Goal: Obtain resource: Download file/media

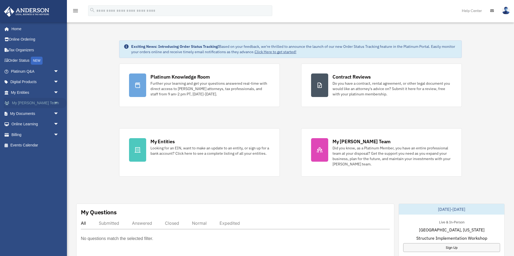
click at [56, 101] on span "arrow_drop_down" at bounding box center [59, 103] width 11 height 11
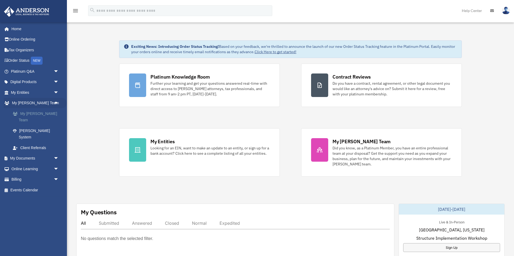
click at [39, 114] on link "My [PERSON_NAME] Team" at bounding box center [36, 116] width 59 height 17
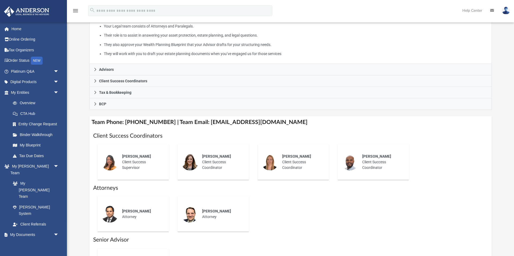
scroll to position [106, 0]
click at [39, 60] on div "NEW" at bounding box center [37, 61] width 12 height 8
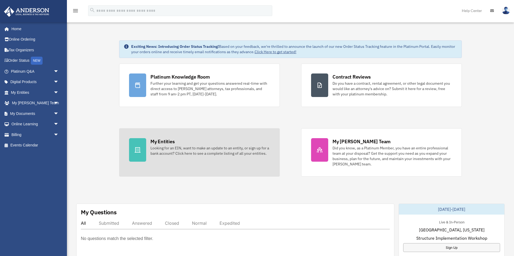
click at [174, 150] on div "Looking for an EIN, want to make an update to an entity, or sign up for a bank …" at bounding box center [209, 151] width 119 height 11
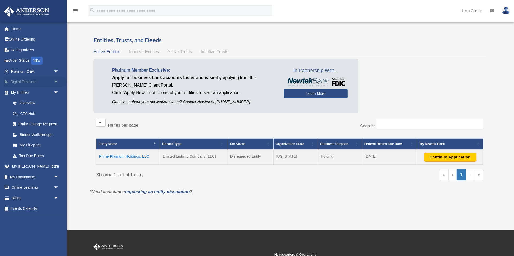
click at [56, 81] on span "arrow_drop_down" at bounding box center [59, 82] width 11 height 11
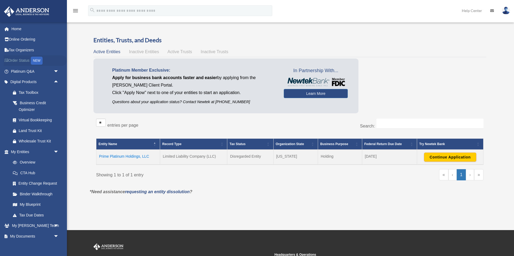
click at [18, 60] on link "Order Status NEW" at bounding box center [35, 60] width 63 height 11
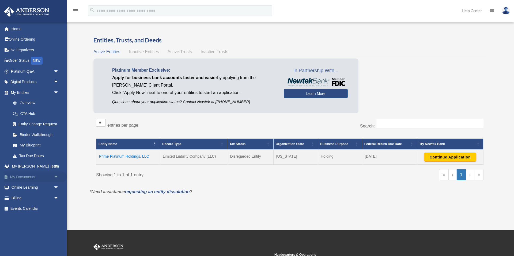
click at [56, 176] on span "arrow_drop_down" at bounding box center [59, 177] width 11 height 11
click at [22, 188] on link "Box" at bounding box center [36, 188] width 59 height 11
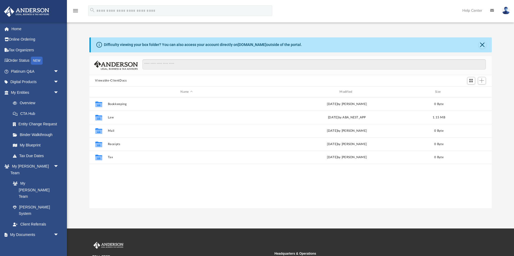
scroll to position [122, 402]
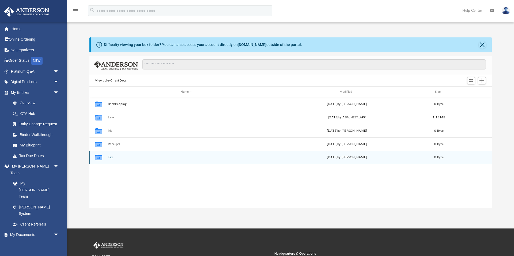
click at [110, 158] on button "Tax" at bounding box center [187, 157] width 158 height 3
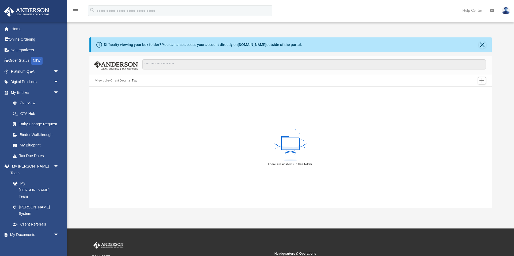
click at [115, 81] on button "Viewable-ClientDocs" at bounding box center [111, 80] width 32 height 5
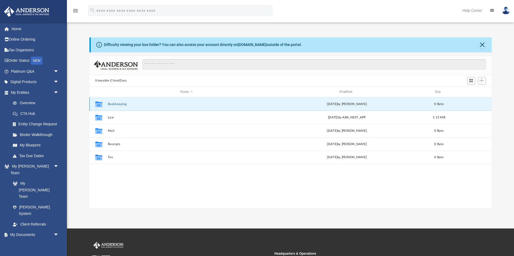
click at [114, 104] on button "Bookkeeping" at bounding box center [187, 104] width 158 height 3
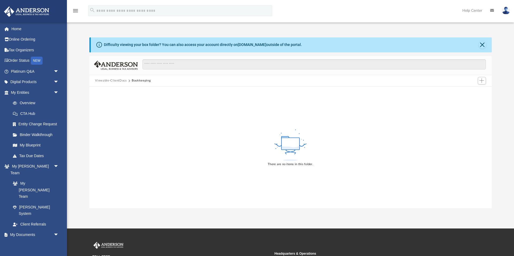
click at [106, 81] on button "Viewable-ClientDocs" at bounding box center [111, 80] width 32 height 5
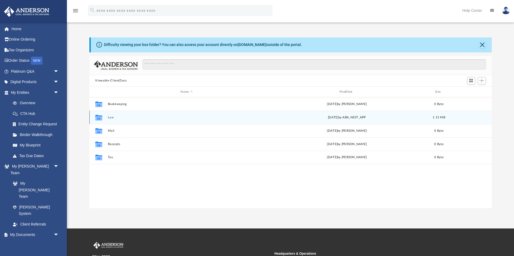
click at [110, 120] on div "Collaborated Folder Law Tue Aug 5 2025 by ABA_NEST_APP 1.15 MB" at bounding box center [290, 117] width 402 height 13
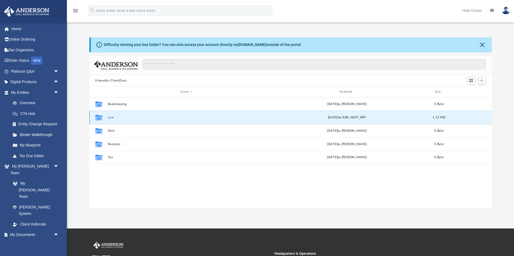
click at [112, 117] on button "Law" at bounding box center [187, 117] width 158 height 3
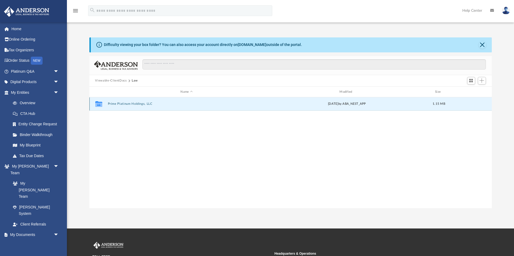
click at [122, 104] on button "Prime Platinum Holdings, LLC" at bounding box center [187, 104] width 158 height 3
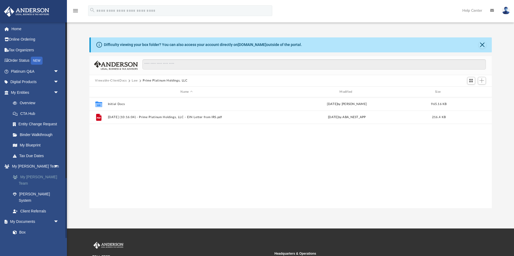
click at [48, 176] on link "My [PERSON_NAME] Team" at bounding box center [36, 180] width 59 height 17
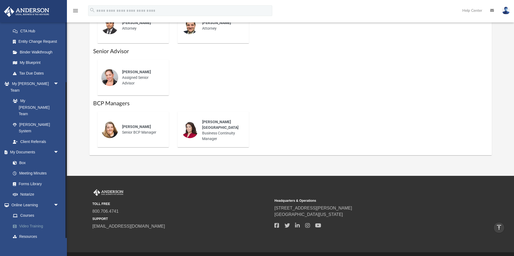
scroll to position [310, 0]
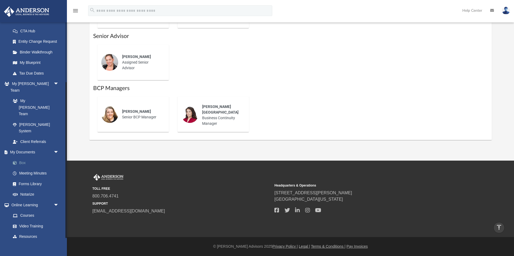
click at [21, 158] on link "Box" at bounding box center [36, 163] width 59 height 11
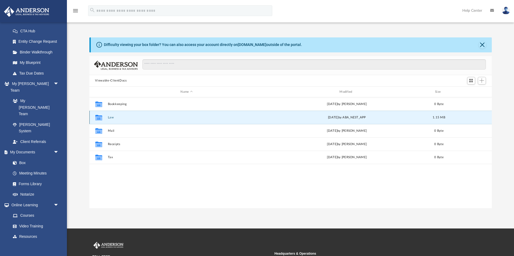
click at [111, 118] on button "Law" at bounding box center [187, 117] width 158 height 3
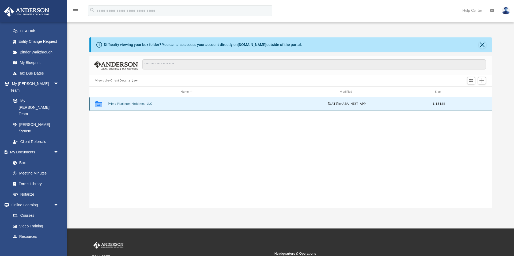
click at [124, 103] on button "Prime Platinum Holdings, LLC" at bounding box center [187, 104] width 158 height 3
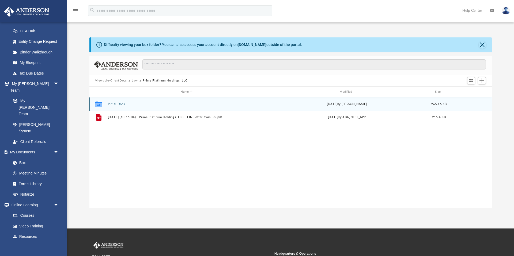
click at [111, 104] on button "Initial Docs" at bounding box center [187, 104] width 158 height 3
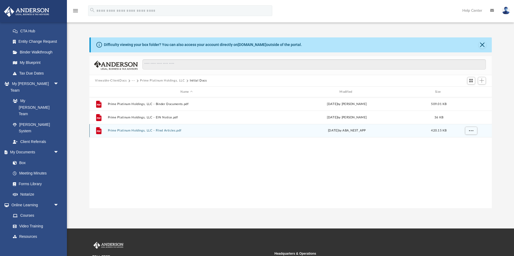
click at [139, 131] on button "Prime Platinum Holdings, LLC - Filed Articles.pdf" at bounding box center [187, 130] width 158 height 3
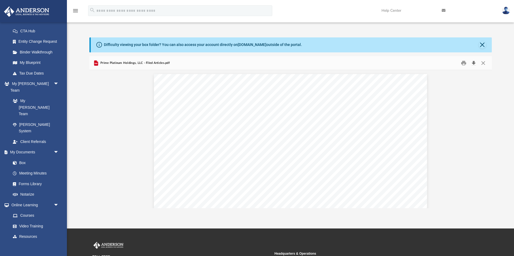
click at [473, 63] on button "Download" at bounding box center [474, 63] width 10 height 8
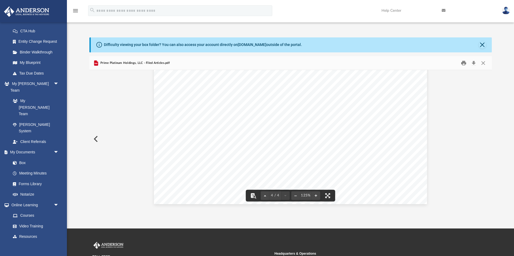
click at [464, 62] on button "Print" at bounding box center [463, 63] width 11 height 8
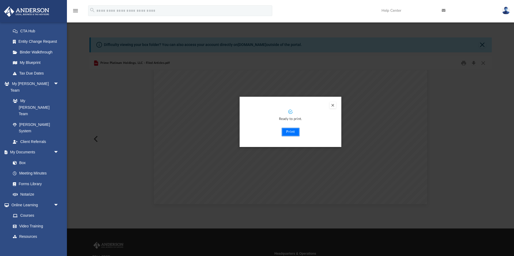
click at [288, 132] on button "Print" at bounding box center [291, 132] width 18 height 9
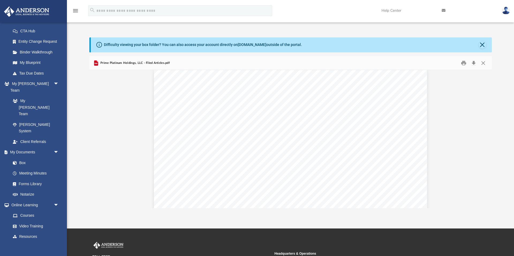
scroll to position [5, 0]
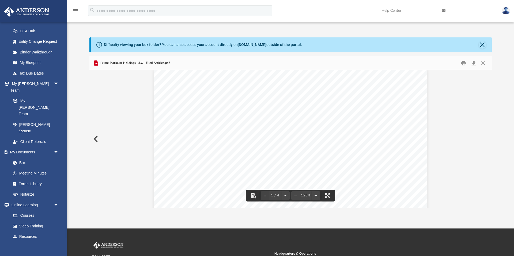
click at [95, 138] on button "Preview" at bounding box center [95, 139] width 12 height 15
click at [313, 153] on div "Page 1" at bounding box center [290, 142] width 161 height 137
click at [314, 153] on div "Page 1" at bounding box center [290, 142] width 161 height 137
click at [318, 153] on div "Page 1" at bounding box center [290, 142] width 161 height 137
click at [316, 154] on div "Page 1" at bounding box center [290, 142] width 161 height 137
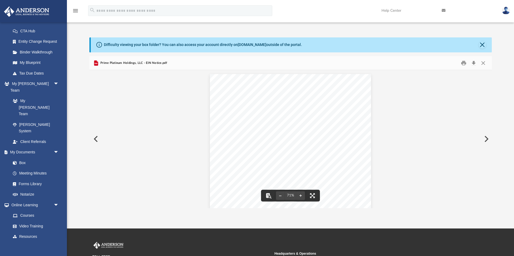
click at [316, 154] on div "Page 1" at bounding box center [290, 142] width 161 height 137
click at [95, 139] on button "Preview" at bounding box center [95, 139] width 12 height 15
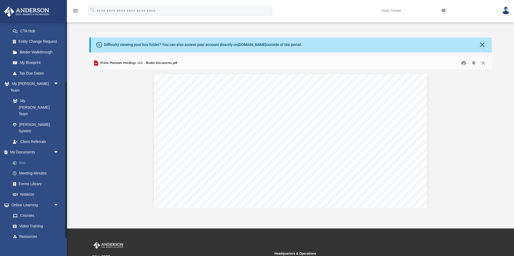
click at [20, 158] on link "Box" at bounding box center [36, 163] width 59 height 11
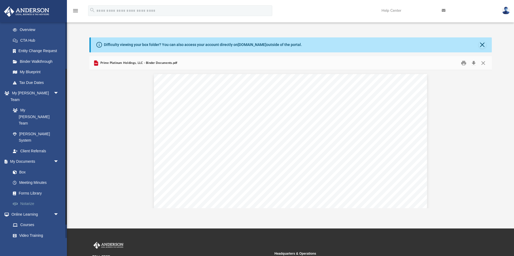
scroll to position [83, 0]
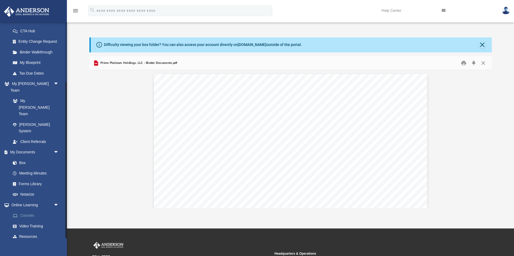
click at [29, 211] on link "Courses" at bounding box center [36, 216] width 59 height 11
